Goal: Transaction & Acquisition: Purchase product/service

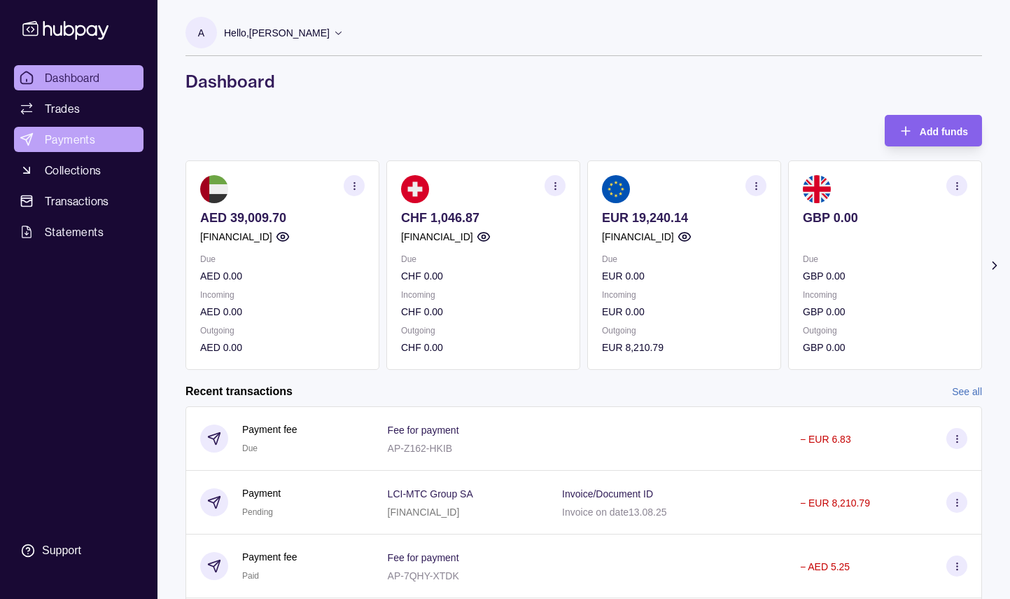
click at [67, 135] on span "Payments" at bounding box center [70, 139] width 50 height 17
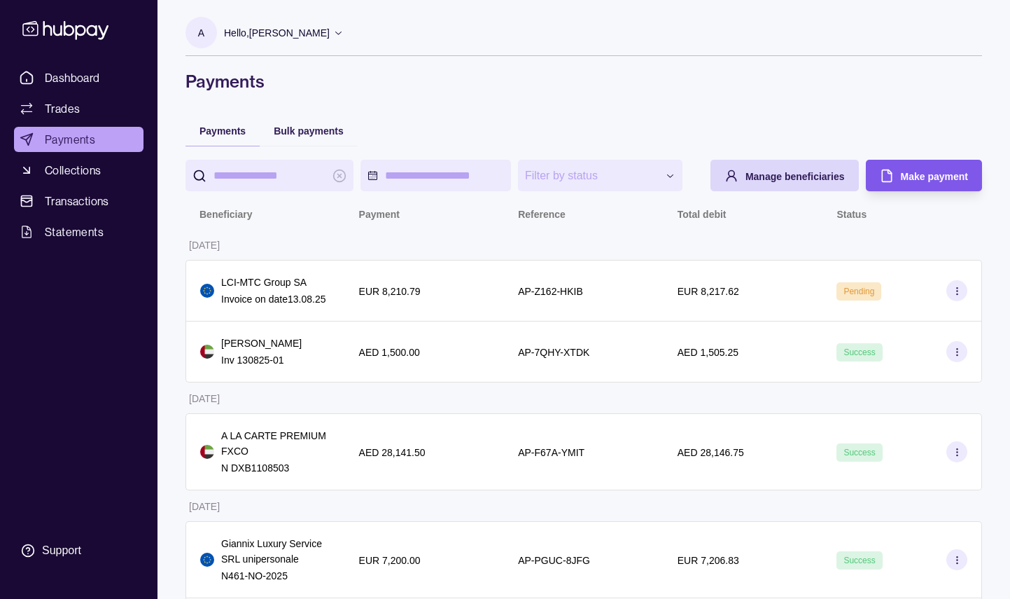
click at [920, 182] on span "Make payment" at bounding box center [934, 176] width 67 height 11
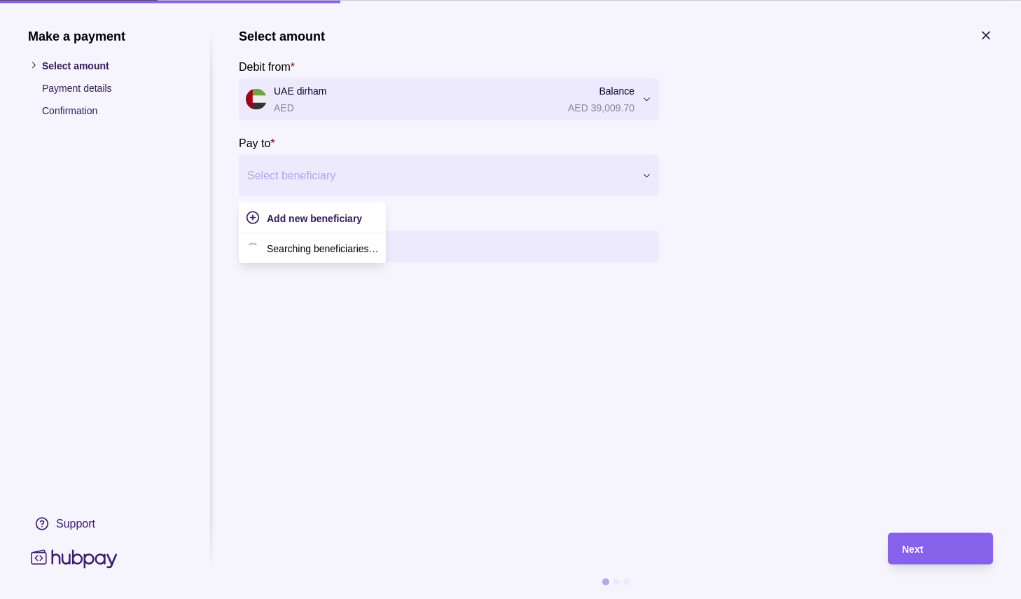
click at [317, 183] on div at bounding box center [440, 175] width 386 height 20
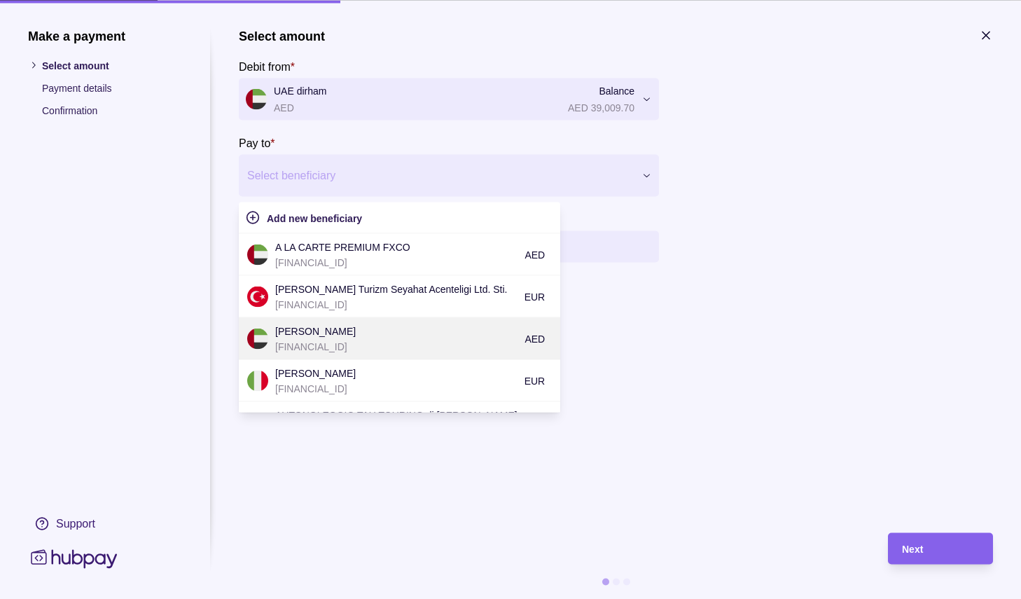
click at [333, 330] on p "[PERSON_NAME]" at bounding box center [396, 330] width 242 height 15
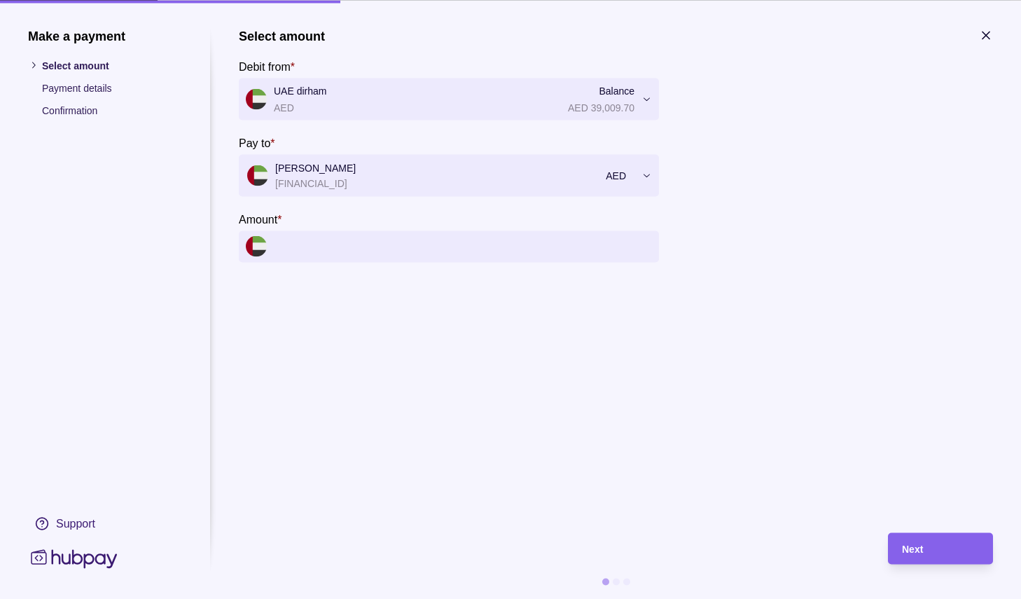
click at [345, 250] on input "Amount *" at bounding box center [463, 246] width 378 height 32
click at [483, 242] on input "Amount *" at bounding box center [463, 246] width 378 height 32
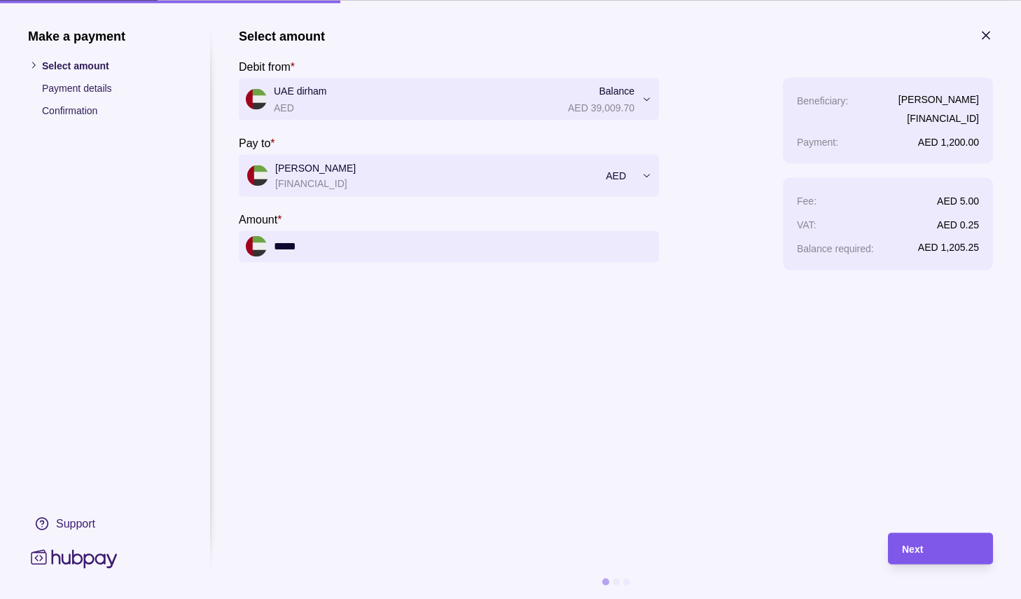
type input "*****"
click at [923, 543] on span "Next" at bounding box center [912, 548] width 21 height 11
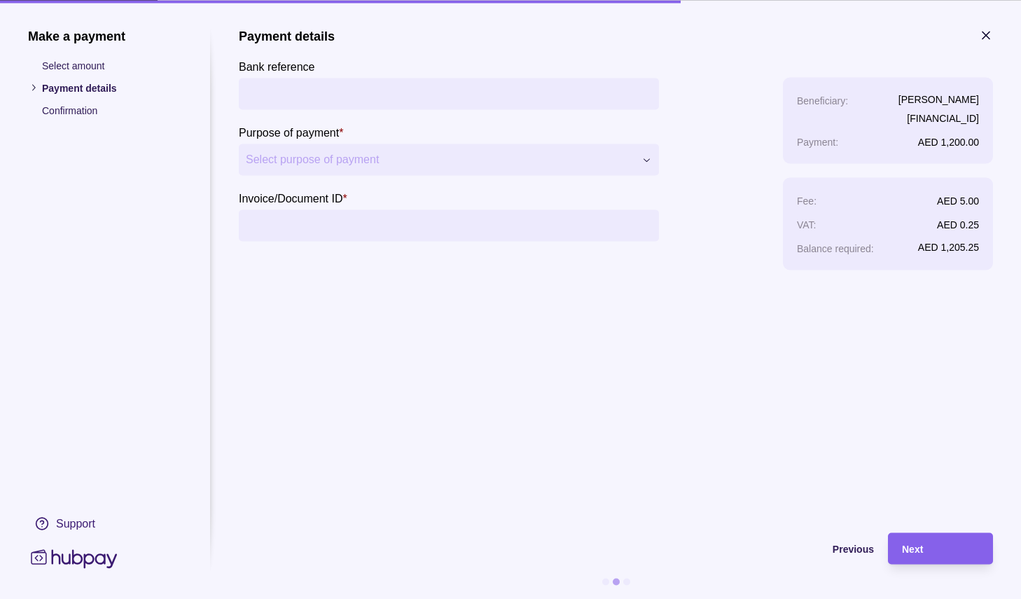
click at [342, 96] on input "Bank reference" at bounding box center [449, 94] width 406 height 32
type input "**********"
click at [343, 165] on span "Select purpose of payment" at bounding box center [440, 159] width 389 height 17
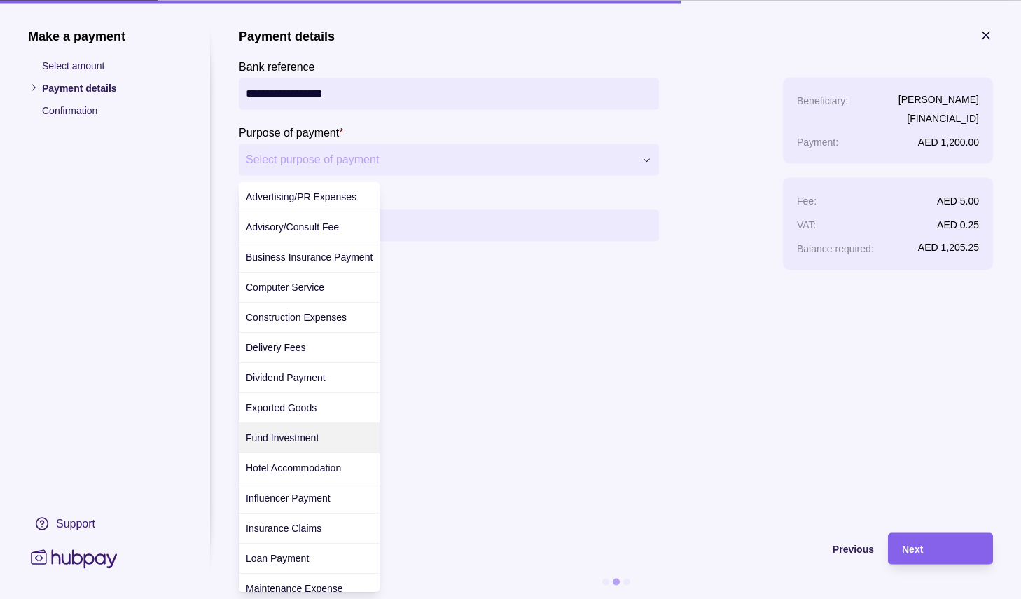
scroll to position [433, 0]
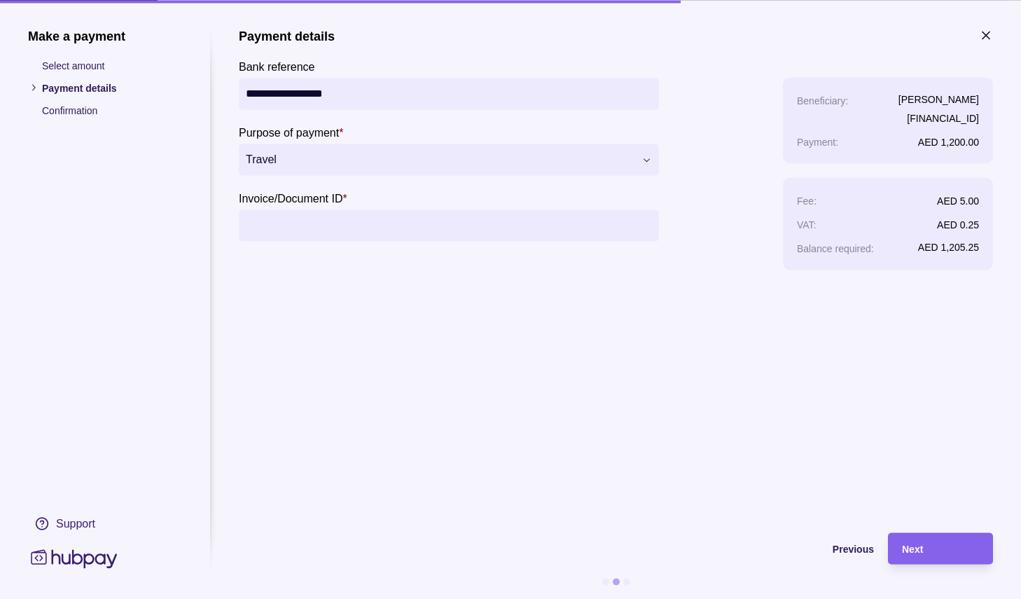
click at [279, 225] on input "Invoice/Document ID *" at bounding box center [449, 225] width 406 height 32
type input "**********"
click at [930, 545] on div "Next" at bounding box center [940, 548] width 77 height 17
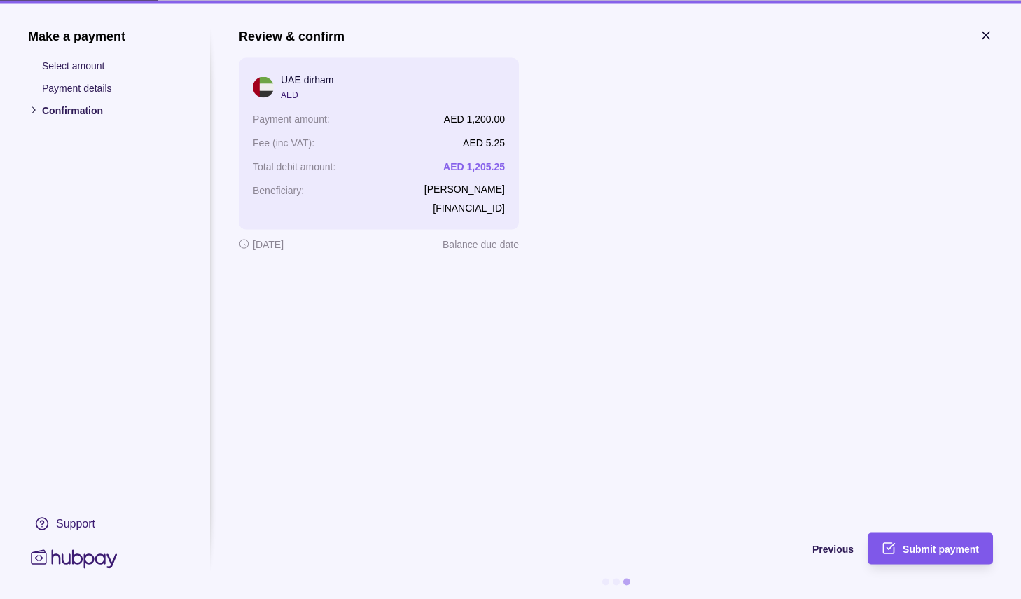
click at [925, 551] on span "Submit payment" at bounding box center [940, 548] width 76 height 11
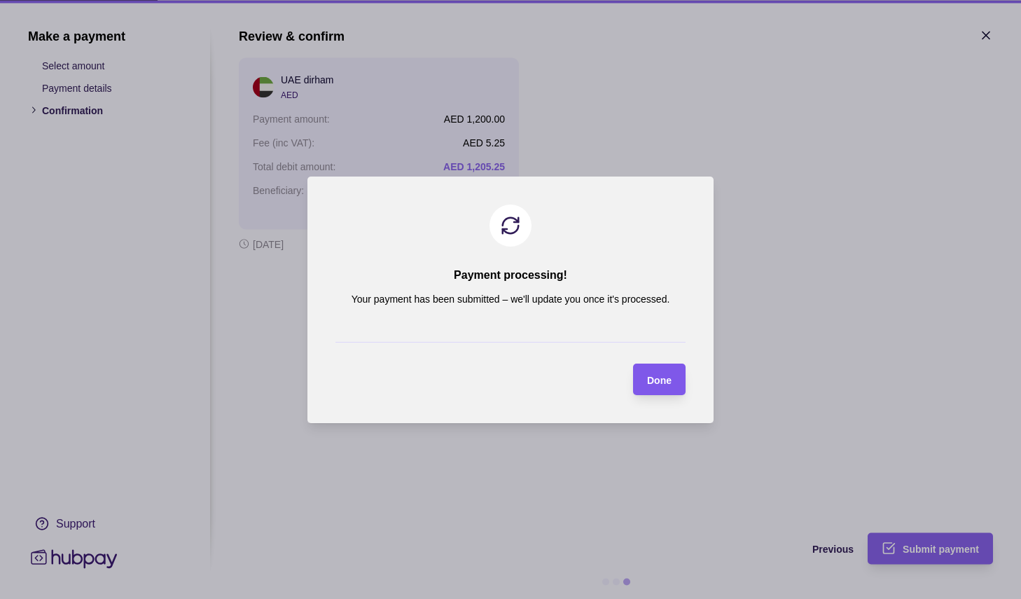
click at [657, 382] on span "Done" at bounding box center [659, 379] width 25 height 11
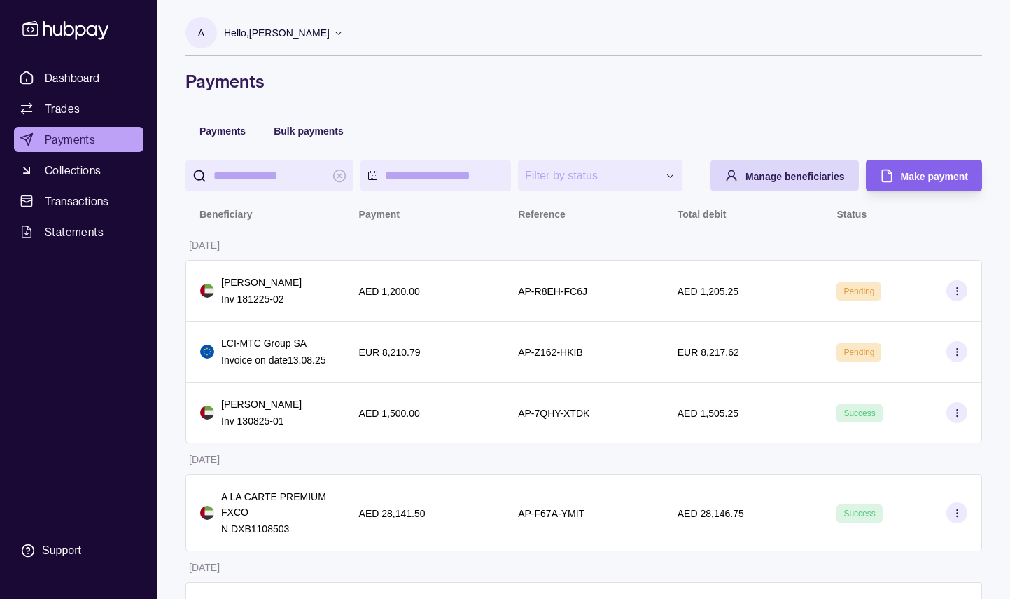
click at [330, 36] on p "Hello, [PERSON_NAME]" at bounding box center [277, 32] width 106 height 15
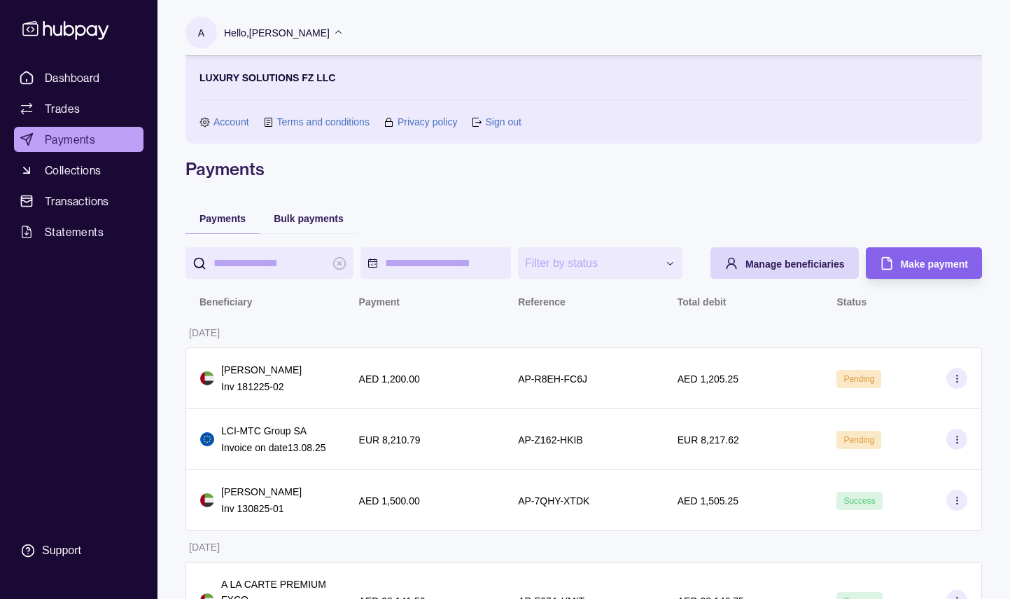
click at [513, 128] on link "Sign out" at bounding box center [503, 121] width 36 height 15
